Goal: Task Accomplishment & Management: Manage account settings

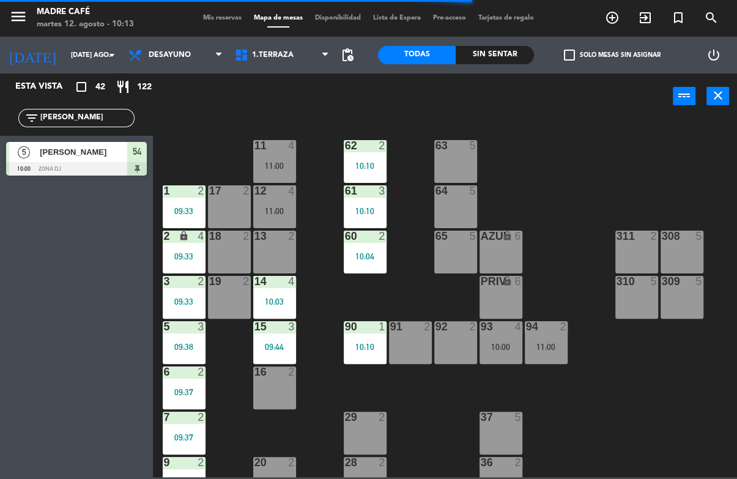
type input "[PERSON_NAME]"
click at [490, 109] on div "power_input close" at bounding box center [413, 96] width 520 height 46
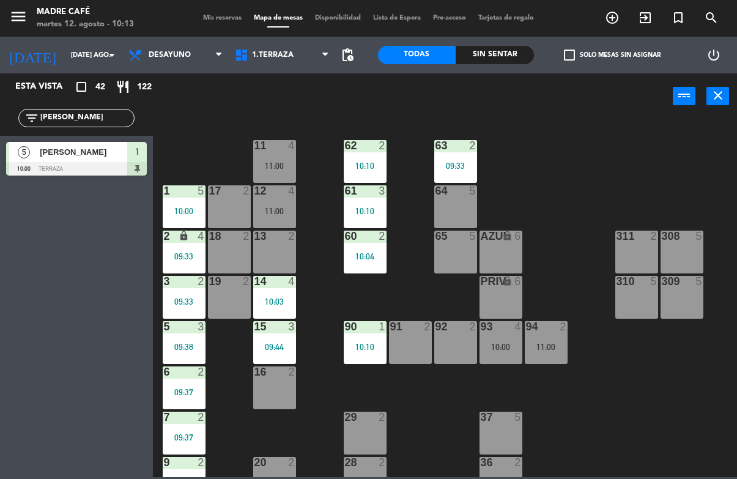
click at [596, 164] on div "11 4 11:00 63 2 09:33 62 2 10:10 12 4 11:00 1 5 10:00 61 3 10:10 64 5 17 2 13 2…" at bounding box center [448, 297] width 577 height 359
click at [68, 106] on div "filter_list Ira" at bounding box center [76, 117] width 153 height 35
click at [75, 125] on input "[PERSON_NAME]" at bounding box center [86, 117] width 95 height 13
click at [90, 125] on input "[PERSON_NAME]" at bounding box center [86, 117] width 95 height 13
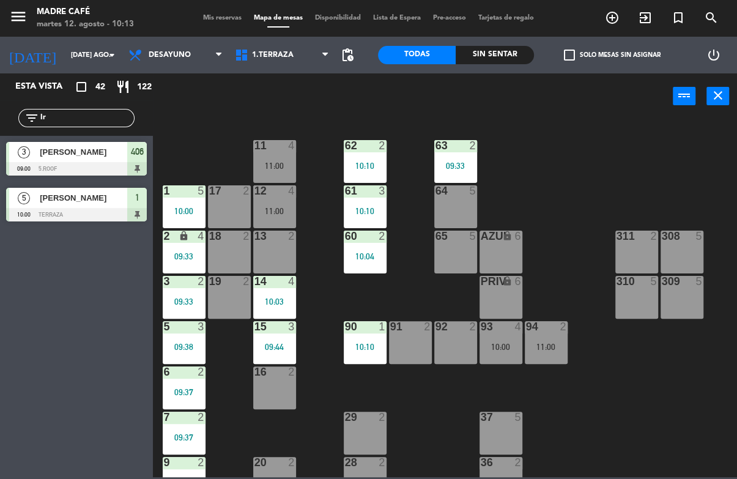
type input "I"
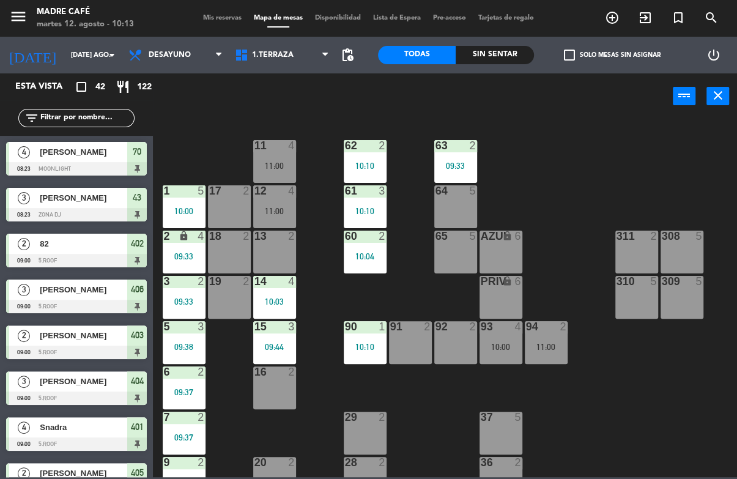
click at [704, 144] on div "11 4 11:00 63 2 09:33 62 2 10:10 12 4 11:00 1 5 10:00 61 3 10:10 64 5 17 2 13 2…" at bounding box center [448, 297] width 577 height 359
click at [506, 50] on div "Sin sentar" at bounding box center [495, 55] width 78 height 18
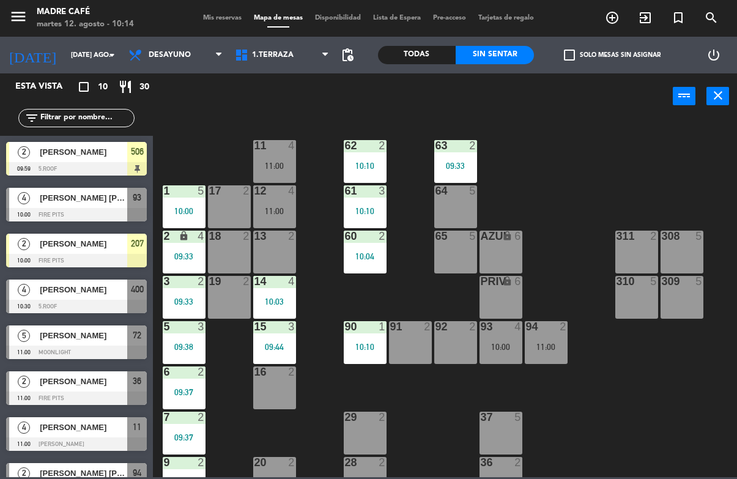
click at [101, 213] on div at bounding box center [76, 214] width 141 height 13
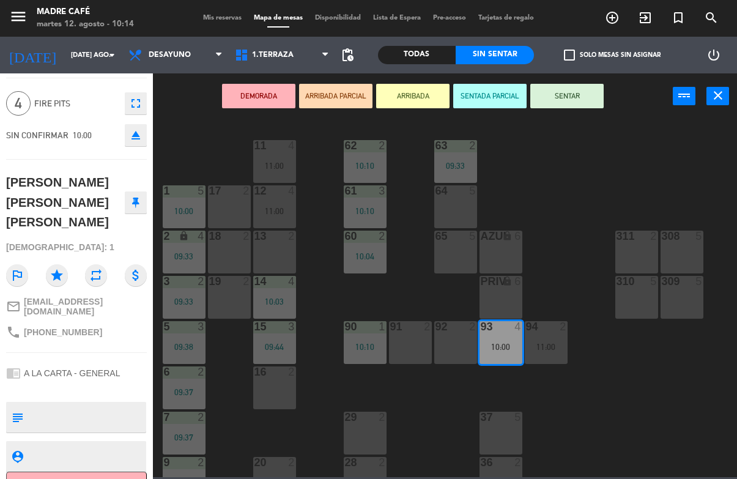
scroll to position [32, 0]
click at [73, 471] on button "Cancelar" at bounding box center [76, 485] width 141 height 28
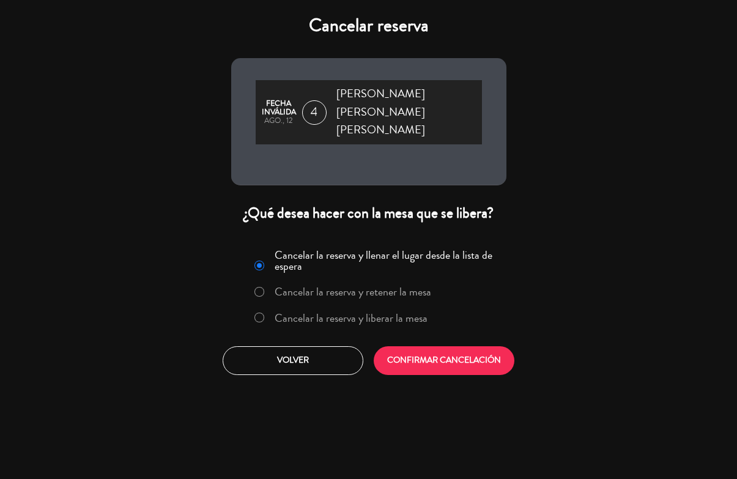
click at [376, 312] on label "Cancelar la reserva y liberar la mesa" at bounding box center [351, 317] width 153 height 11
click at [443, 346] on button "CONFIRMAR CANCELACIÓN" at bounding box center [444, 360] width 141 height 29
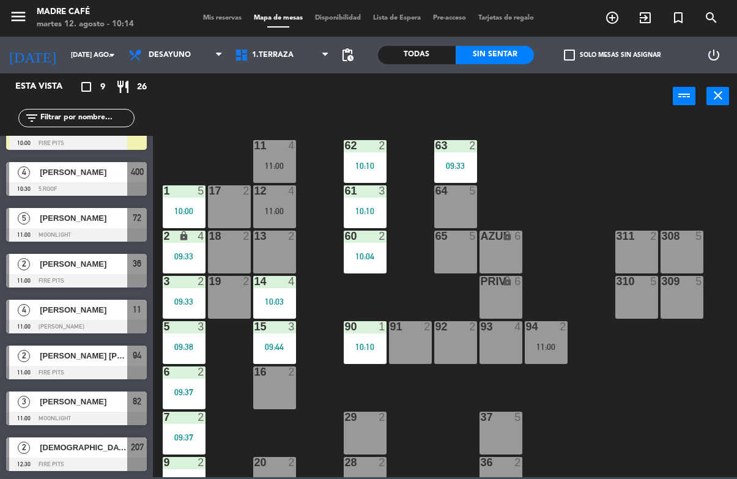
scroll to position [72, 0]
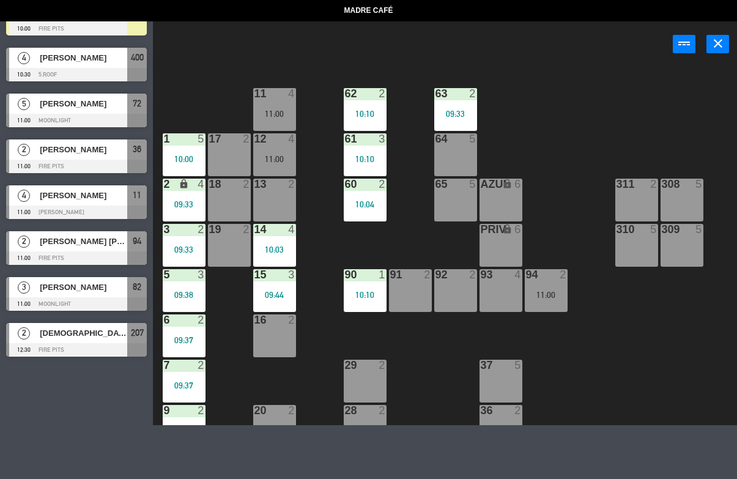
select select
